Goal: Transaction & Acquisition: Download file/media

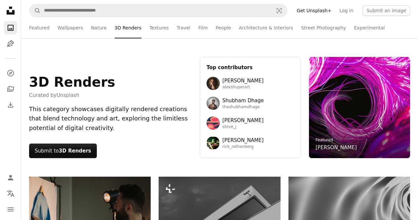
scroll to position [13681, 0]
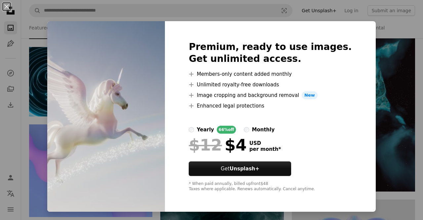
click at [373, 82] on div "An X shape Premium, ready to use images. Get unlimited access. A plus sign Memb…" at bounding box center [211, 110] width 423 height 220
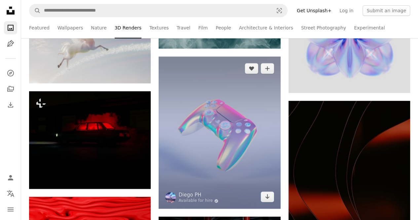
scroll to position [13740, 0]
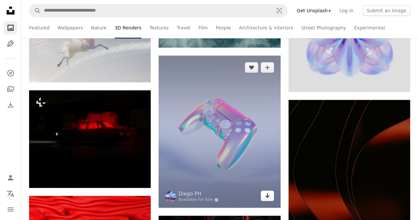
click at [269, 198] on link "Arrow pointing down" at bounding box center [267, 195] width 13 height 11
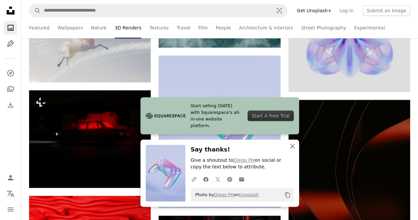
click at [292, 146] on icon "button" at bounding box center [292, 146] width 5 height 5
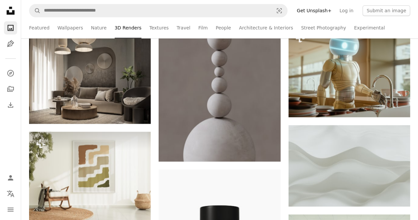
scroll to position [14191, 0]
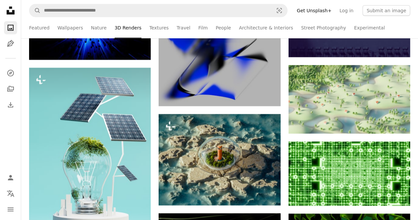
scroll to position [20335, 0]
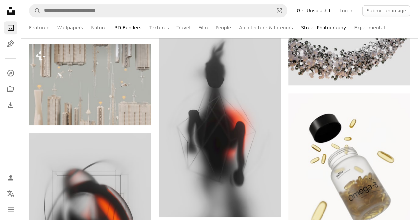
click at [321, 31] on link "Street Photography" at bounding box center [323, 27] width 45 height 21
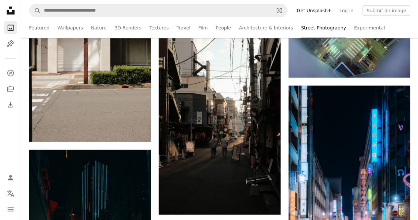
scroll to position [13491, 0]
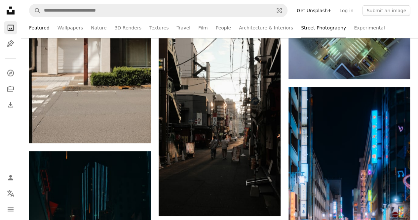
click at [41, 29] on link "Featured" at bounding box center [39, 27] width 21 height 21
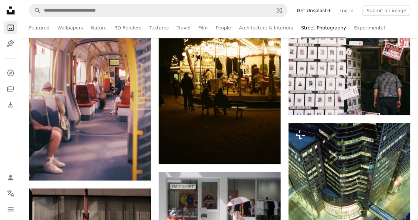
scroll to position [13260, 0]
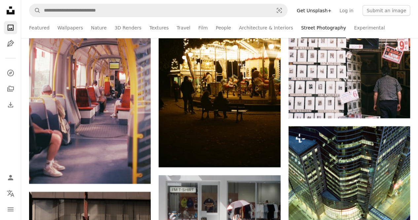
click at [44, 26] on li "Featured" at bounding box center [39, 27] width 21 height 21
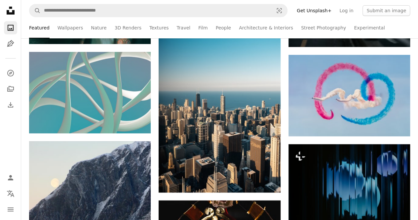
scroll to position [2461, 0]
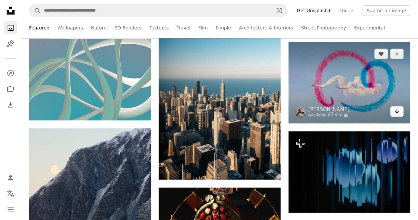
click at [397, 111] on icon "Download" at bounding box center [397, 111] width 4 height 5
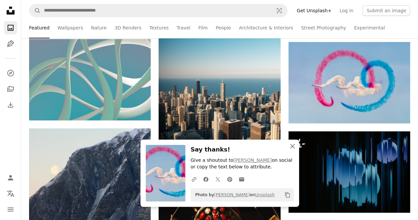
click at [296, 145] on icon "An X shape" at bounding box center [293, 146] width 8 height 8
